Goal: Task Accomplishment & Management: Manage account settings

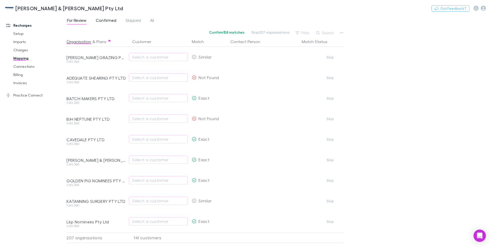
click at [104, 20] on span "Confirmed" at bounding box center [106, 21] width 21 height 7
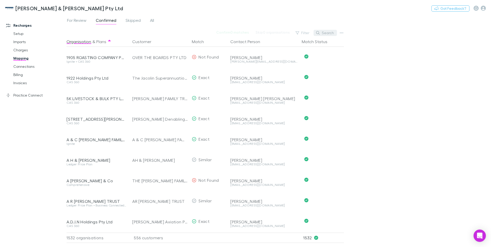
click at [322, 34] on button "Search" at bounding box center [324, 33] width 23 height 6
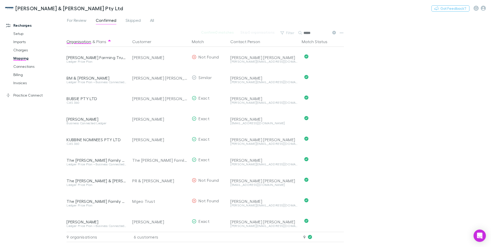
type input "*****"
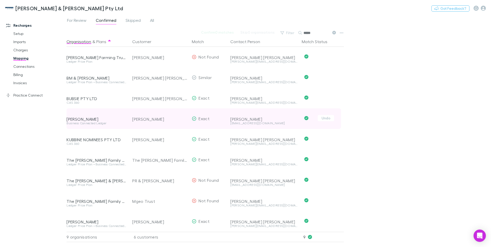
scroll to position [3, 0]
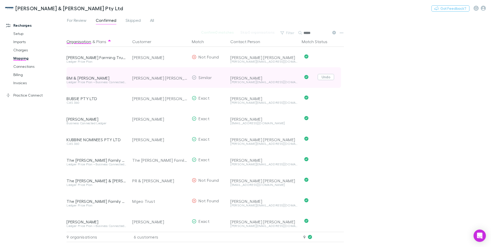
click at [330, 74] on button "Undo" at bounding box center [326, 77] width 16 height 6
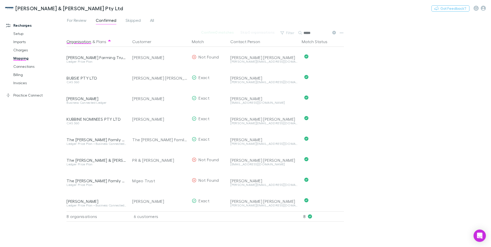
scroll to position [0, 0]
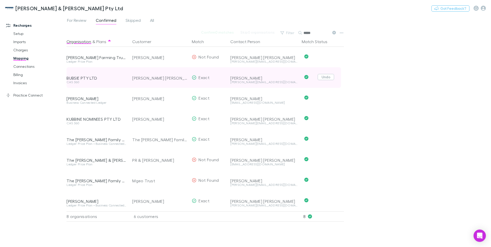
click at [328, 76] on button "Undo" at bounding box center [326, 77] width 16 height 6
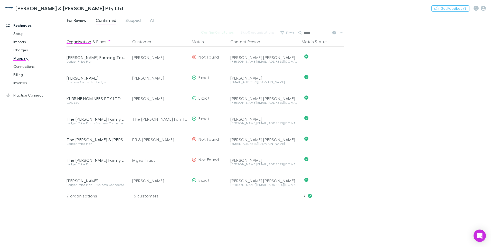
click at [78, 19] on span "For Review" at bounding box center [77, 21] width 20 height 7
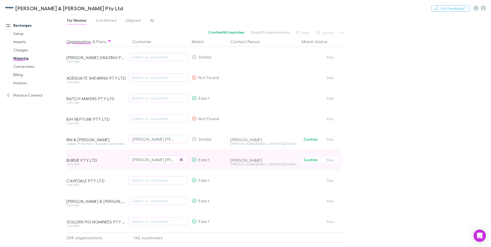
click at [182, 159] on icon "button" at bounding box center [181, 160] width 3 height 4
click at [141, 159] on div "Select a customer" at bounding box center [158, 160] width 52 height 6
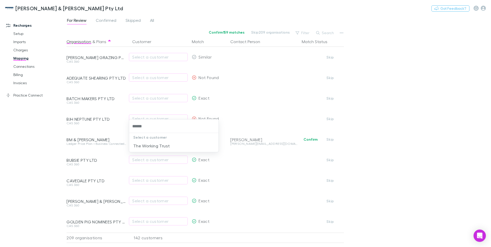
type input "*******"
click at [148, 145] on li "The Working Trust" at bounding box center [173, 146] width 89 height 8
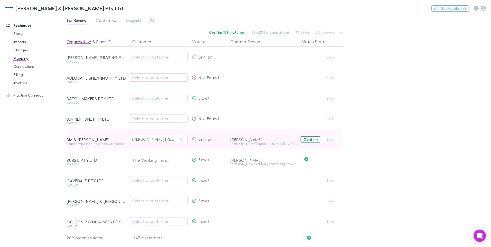
click at [308, 139] on button "Confirm" at bounding box center [310, 139] width 21 height 6
click at [174, 139] on div "[PERSON_NAME] [PERSON_NAME]" at bounding box center [159, 139] width 55 height 21
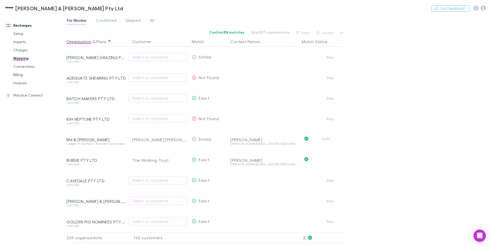
drag, startPoint x: 327, startPoint y: 139, endPoint x: 218, endPoint y: 139, distance: 109.4
click at [327, 138] on button "Undo" at bounding box center [326, 139] width 16 height 6
click at [182, 139] on icon "button" at bounding box center [181, 139] width 3 height 4
click at [151, 139] on div "Select a customer" at bounding box center [158, 139] width 52 height 6
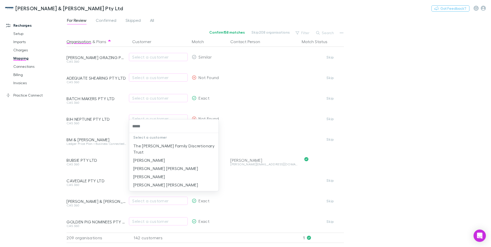
type input "*****"
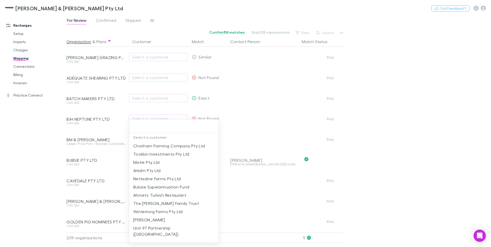
click at [376, 103] on div at bounding box center [245, 123] width 491 height 247
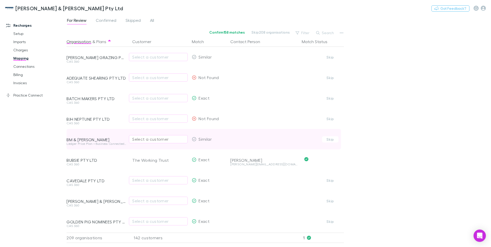
click at [142, 139] on div "Select a customer" at bounding box center [158, 139] width 52 height 6
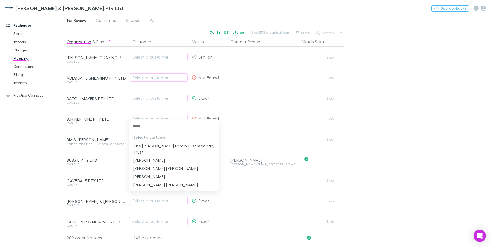
type input "*****"
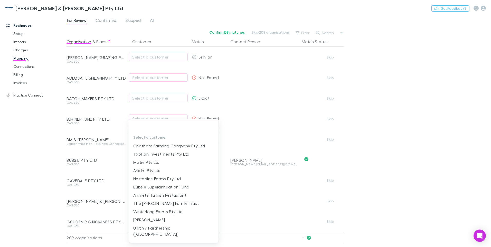
click at [341, 32] on div at bounding box center [245, 123] width 491 height 247
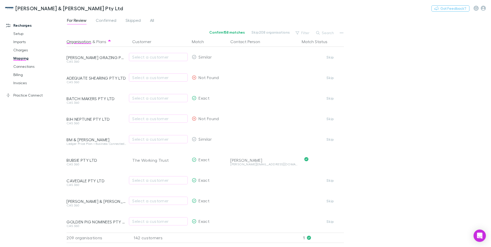
click at [340, 33] on icon "button" at bounding box center [342, 32] width 4 height 1
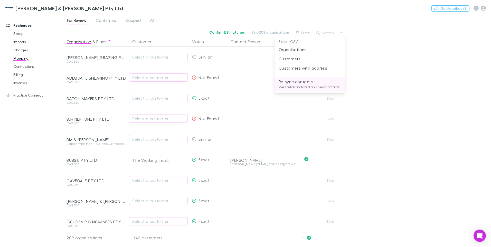
click at [297, 87] on p "We'll fetch updated and new contacts." at bounding box center [310, 87] width 62 height 5
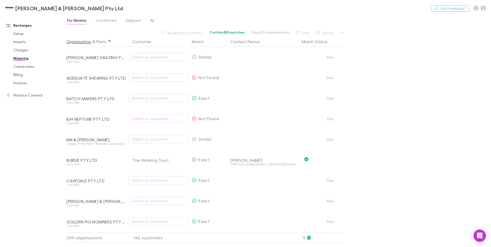
click at [424, 64] on div "For Review Confirmed Skipped All Re-syncing contacts... Confirm 158 matches Ski…" at bounding box center [278, 130] width 424 height 233
click at [341, 31] on icon "button" at bounding box center [342, 33] width 4 height 4
click at [141, 141] on div at bounding box center [245, 123] width 491 height 247
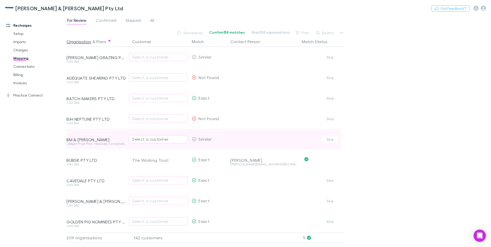
click at [142, 140] on div "Select a customer" at bounding box center [158, 139] width 52 height 6
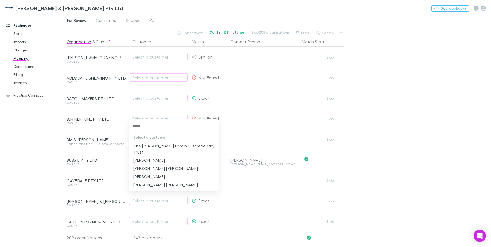
drag, startPoint x: 147, startPoint y: 128, endPoint x: 131, endPoint y: 128, distance: 15.7
click at [131, 128] on input "*****" at bounding box center [173, 125] width 85 height 9
type input "*****"
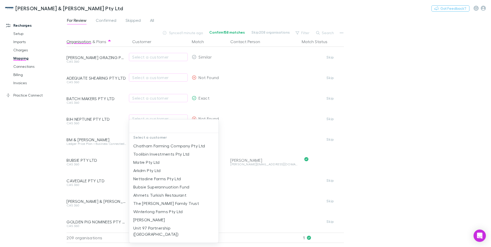
click at [446, 100] on div at bounding box center [245, 123] width 491 height 247
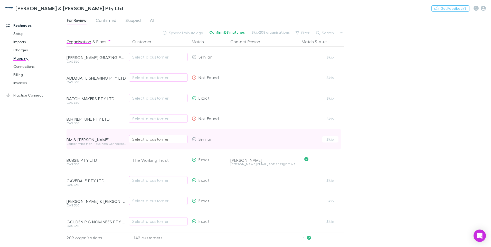
click at [137, 138] on div "Select a customer" at bounding box center [158, 139] width 52 height 6
type input "**********"
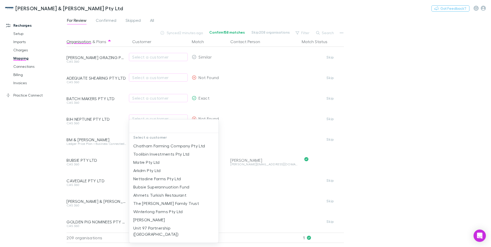
click at [341, 33] on div at bounding box center [245, 123] width 491 height 247
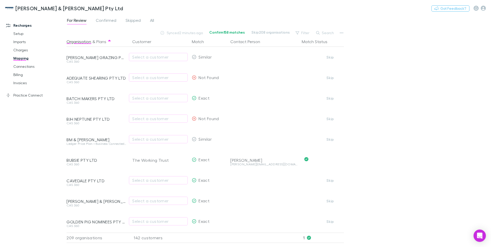
click at [341, 33] on icon "button" at bounding box center [342, 33] width 4 height 4
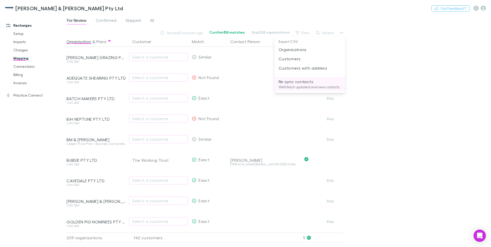
click at [288, 87] on p "We'll fetch updated and new contacts." at bounding box center [310, 87] width 62 height 5
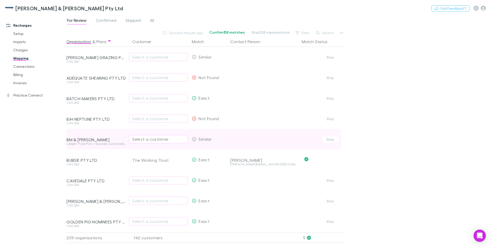
click at [144, 141] on div "Select a customer" at bounding box center [158, 139] width 52 height 6
click at [136, 140] on div "Select a customer" at bounding box center [158, 139] width 52 height 6
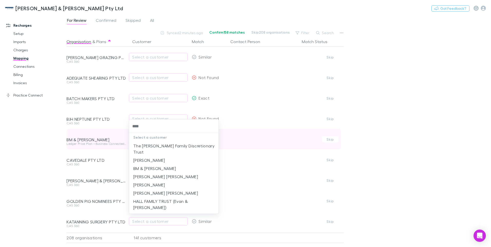
type input "*****"
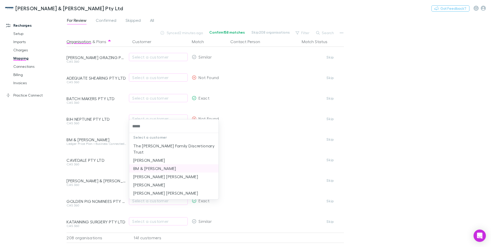
click at [154, 164] on li "BM & [PERSON_NAME]" at bounding box center [173, 168] width 89 height 8
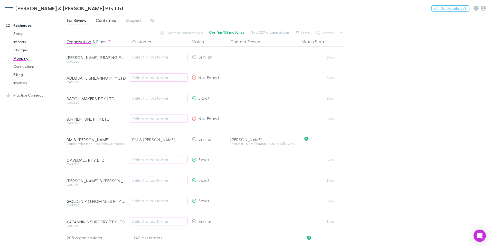
click at [106, 19] on span "Confirmed" at bounding box center [106, 21] width 21 height 7
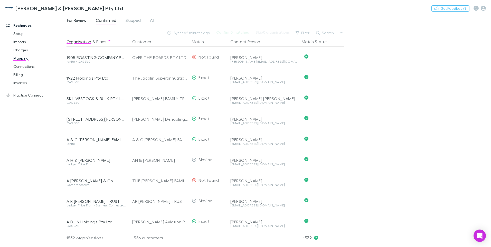
click at [78, 20] on span "For Review" at bounding box center [77, 21] width 20 height 7
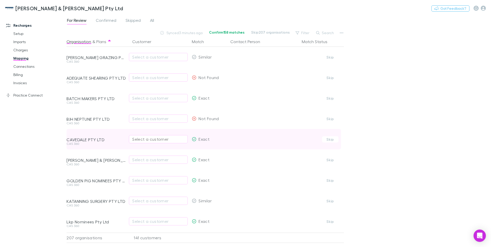
click at [147, 139] on div "Select a customer" at bounding box center [158, 139] width 52 height 6
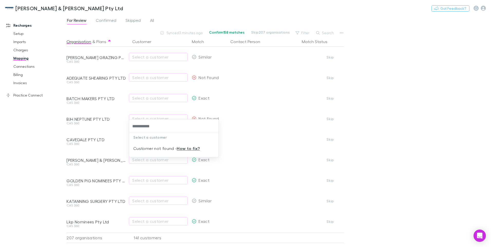
drag, startPoint x: 158, startPoint y: 127, endPoint x: 118, endPoint y: 125, distance: 39.4
click at [118, 125] on div "**********" at bounding box center [245, 123] width 491 height 247
type input "**********"
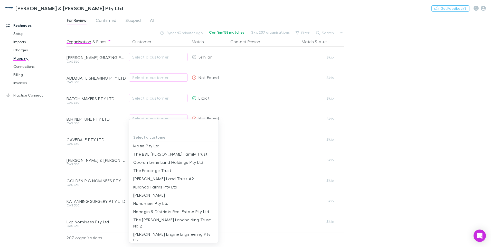
click at [267, 158] on div at bounding box center [245, 123] width 491 height 247
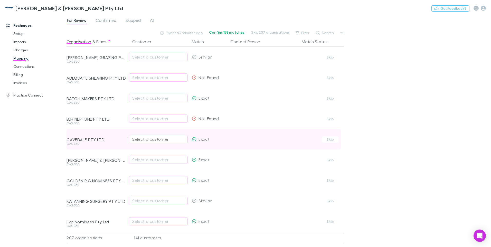
click at [139, 139] on div "Select a customer" at bounding box center [158, 139] width 52 height 6
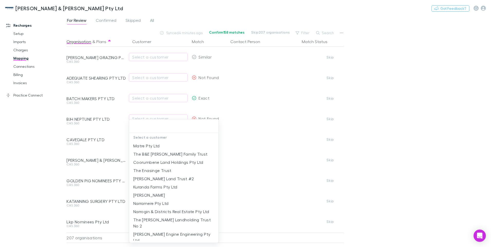
click at [323, 147] on div at bounding box center [245, 123] width 491 height 247
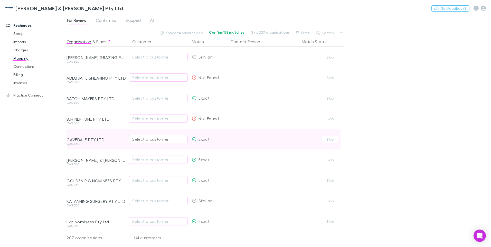
click at [134, 139] on div "Select a customer" at bounding box center [158, 139] width 52 height 6
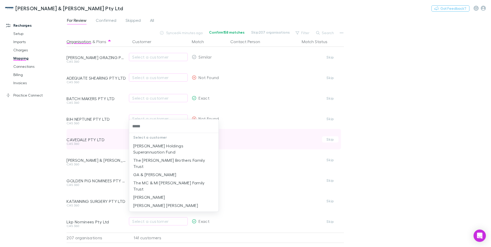
type input "******"
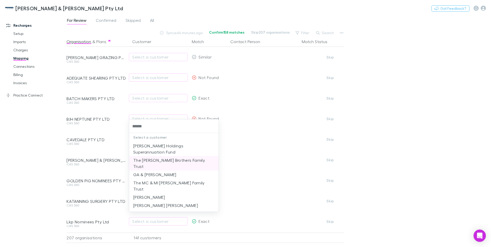
click at [167, 156] on li "The [PERSON_NAME] Brothers Family Trust" at bounding box center [173, 163] width 89 height 14
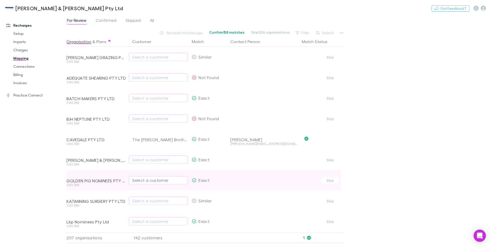
click at [140, 180] on div "Select a customer" at bounding box center [158, 180] width 52 height 6
type input "**********"
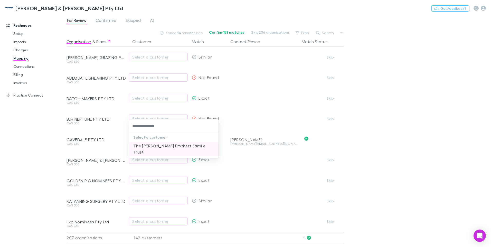
click at [164, 146] on li "The [PERSON_NAME] Brothers Family Trust" at bounding box center [173, 149] width 89 height 14
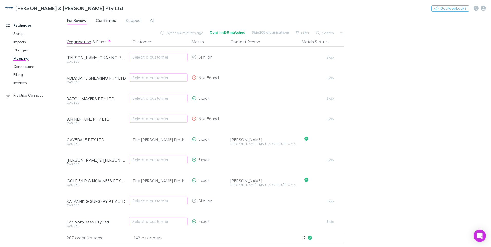
click at [105, 19] on span "Confirmed" at bounding box center [106, 21] width 21 height 7
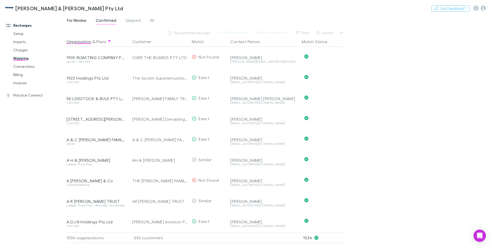
click at [77, 22] on span "For Review" at bounding box center [77, 21] width 20 height 7
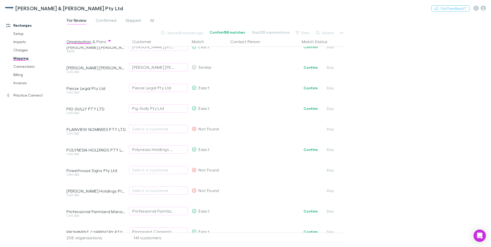
scroll to position [845, 0]
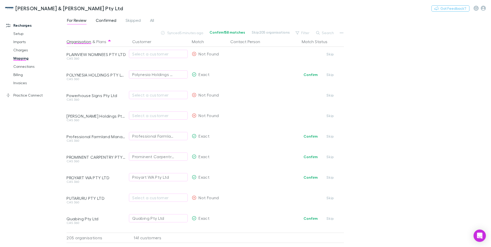
click at [103, 19] on span "Confirmed" at bounding box center [106, 21] width 21 height 7
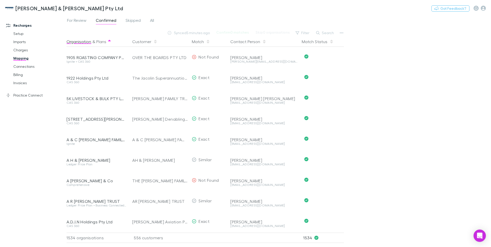
click at [267, 43] on div "Contact Person" at bounding box center [262, 41] width 69 height 10
click at [244, 42] on button "Contact Person" at bounding box center [248, 41] width 36 height 10
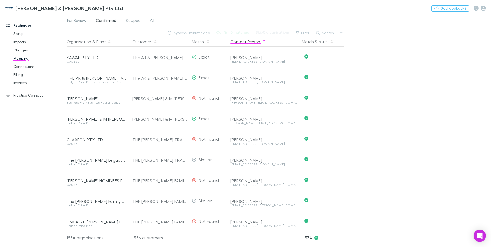
click at [244, 42] on button "Contact Person" at bounding box center [248, 41] width 36 height 10
